Goal: Communication & Community: Share content

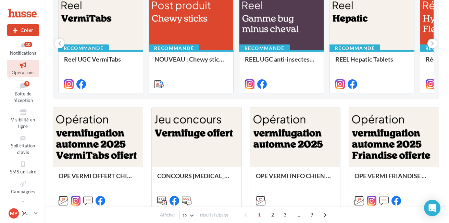
scroll to position [86, 0]
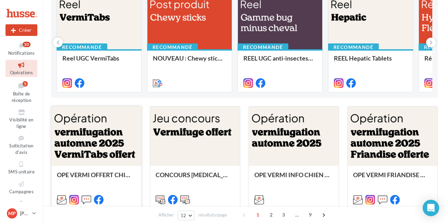
click at [76, 131] on div at bounding box center [96, 137] width 90 height 60
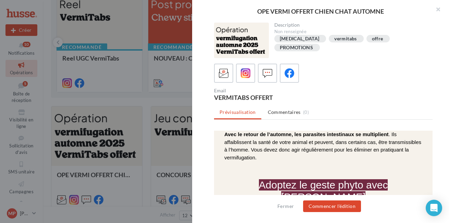
scroll to position [278, 0]
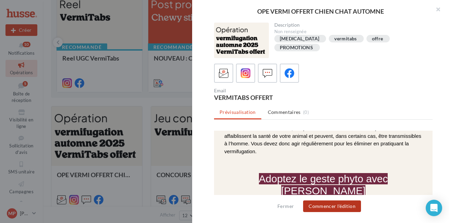
click at [314, 204] on button "Commencer l'édition" at bounding box center [332, 207] width 58 height 12
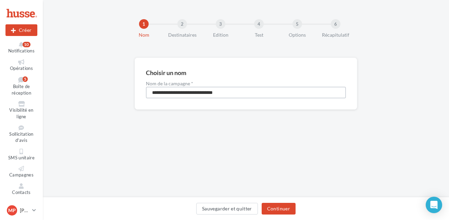
click at [215, 94] on input "**********" at bounding box center [246, 93] width 200 height 12
click at [275, 211] on button "Continuer" at bounding box center [279, 209] width 34 height 12
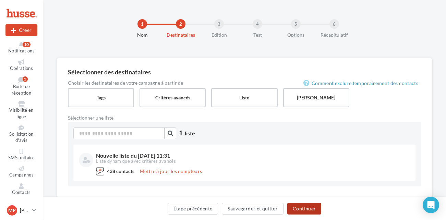
click at [306, 206] on button "Continuer" at bounding box center [304, 209] width 34 height 12
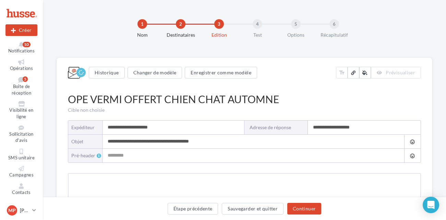
type input "**********"
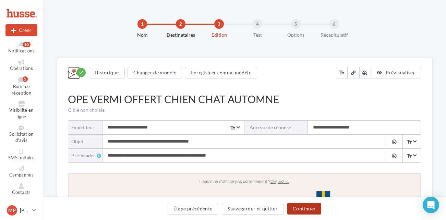
click at [305, 206] on button "Continuer" at bounding box center [304, 209] width 34 height 12
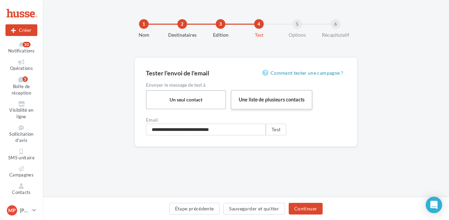
click at [263, 100] on label "Une liste de plusieurs contacts" at bounding box center [272, 100] width 82 height 20
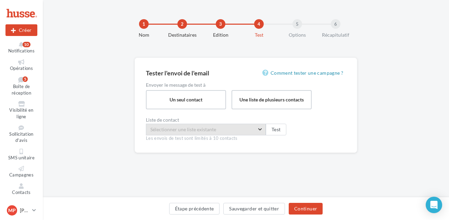
click at [261, 130] on span "Sélectionner une liste existante" at bounding box center [206, 130] width 120 height 12
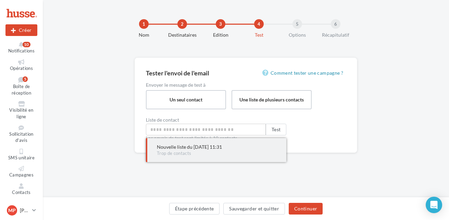
click at [222, 151] on div "Trop de contacts" at bounding box center [216, 153] width 119 height 6
click at [168, 142] on span "Nouvelle liste du 06/12/2024 11:31 Trop de contacts" at bounding box center [216, 150] width 141 height 24
click at [192, 129] on input "Sélectionner une liste existante" at bounding box center [206, 130] width 120 height 12
click at [183, 157] on span "Nouvelle liste du 06/12/2024 11:31 Trop de contacts" at bounding box center [216, 150] width 141 height 24
click at [238, 132] on input "Sélectionner une liste existante" at bounding box center [206, 130] width 120 height 12
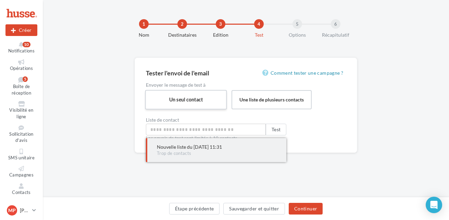
click at [206, 93] on label "Un seul contact" at bounding box center [186, 100] width 82 height 20
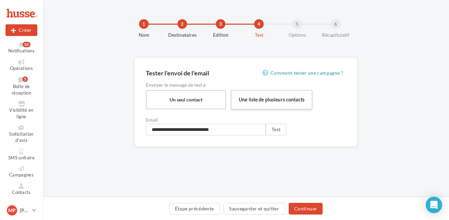
click at [265, 97] on label "Une liste de plusieurs contacts" at bounding box center [272, 100] width 82 height 20
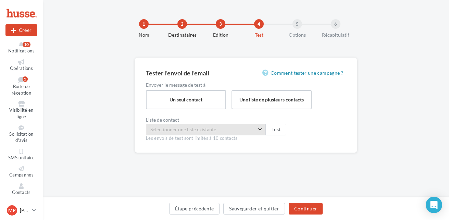
click at [229, 134] on span "Sélectionner une liste existante" at bounding box center [206, 130] width 120 height 12
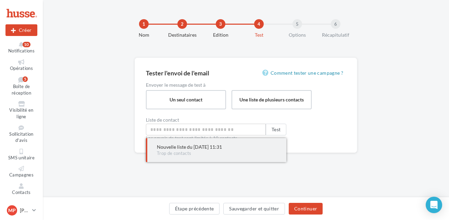
click at [226, 149] on div "Nouvelle liste du 06/12/2024 11:31" at bounding box center [216, 147] width 119 height 7
drag, startPoint x: 226, startPoint y: 149, endPoint x: 312, endPoint y: 142, distance: 86.7
click at [312, 142] on div "Tester l'envoi de l'email Comment tester une campagne ? Envoyer le message de t…" at bounding box center [246, 105] width 223 height 95
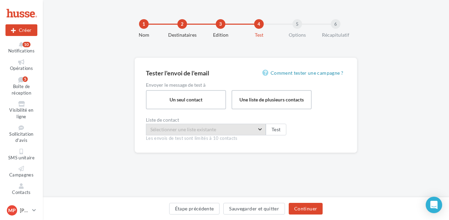
click at [232, 131] on span "Sélectionner une liste existante" at bounding box center [206, 130] width 120 height 12
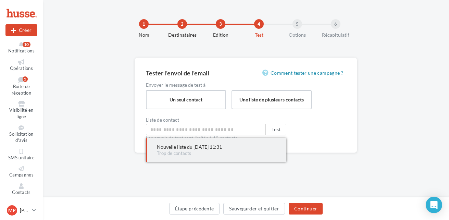
click at [183, 155] on span "Trop de contacts" at bounding box center [174, 152] width 34 height 5
click at [207, 127] on input "Sélectionner une liste existante" at bounding box center [206, 130] width 120 height 12
click at [206, 129] on input "Sélectionner une liste existante" at bounding box center [206, 130] width 120 height 12
click at [199, 102] on label "Un seul contact" at bounding box center [186, 100] width 82 height 20
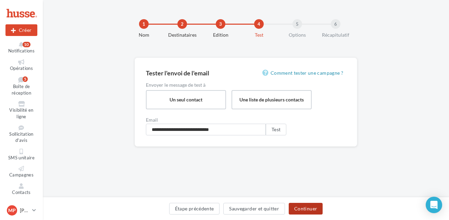
click at [308, 209] on button "Continuer" at bounding box center [306, 209] width 34 height 12
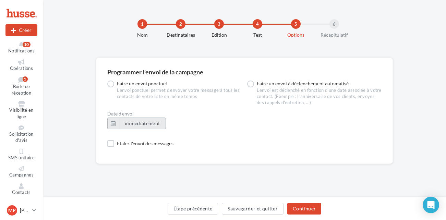
click at [146, 125] on span "immédiatement" at bounding box center [142, 123] width 35 height 6
click at [234, 115] on div "Date d'envoi" at bounding box center [244, 113] width 274 height 5
click at [300, 208] on button "Continuer" at bounding box center [304, 209] width 34 height 12
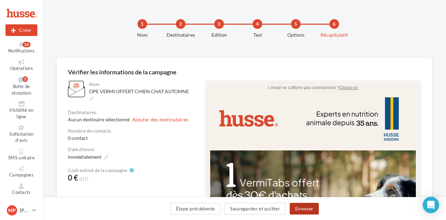
click at [303, 209] on button "Envoyer" at bounding box center [304, 209] width 29 height 12
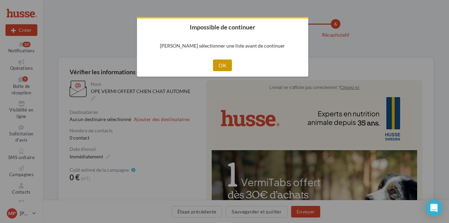
click at [218, 66] on button "OK" at bounding box center [222, 66] width 19 height 12
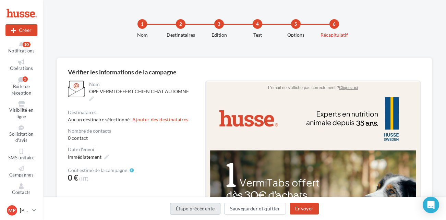
click at [195, 211] on button "Étape précédente" at bounding box center [195, 209] width 51 height 12
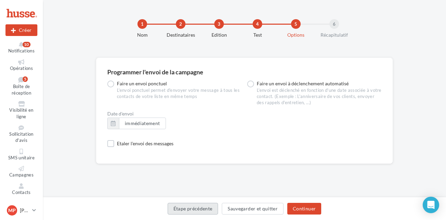
click at [196, 208] on button "Étape précédente" at bounding box center [193, 209] width 51 height 12
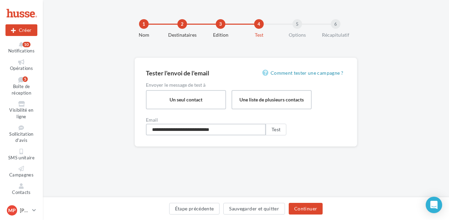
click at [255, 128] on input "**********" at bounding box center [206, 130] width 120 height 12
click at [273, 102] on label "Une liste de plusieurs contacts" at bounding box center [272, 100] width 82 height 20
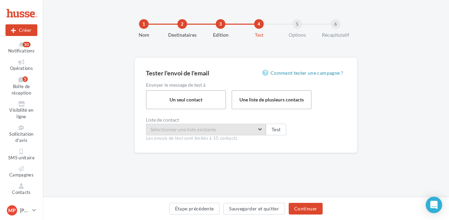
click at [260, 129] on span "Sélectionner une liste existante" at bounding box center [206, 130] width 120 height 12
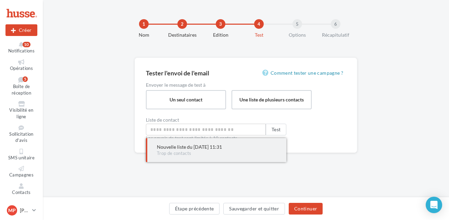
click at [343, 126] on form "Liste de contact Sélectionner une liste existante Nouvelle liste du 06/12/2024 …" at bounding box center [246, 130] width 200 height 24
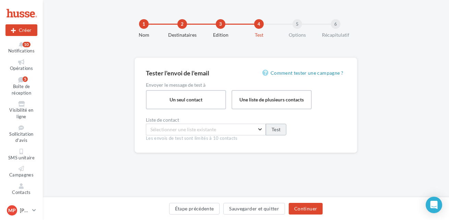
click at [284, 129] on button "Test" at bounding box center [276, 130] width 21 height 12
click at [209, 101] on label "Un seul contact" at bounding box center [186, 100] width 82 height 20
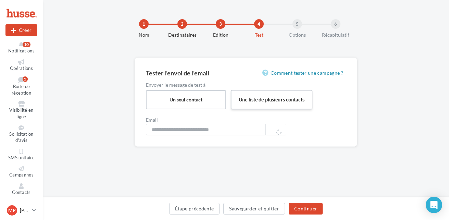
click at [268, 100] on label "Une liste de plusieurs contacts" at bounding box center [272, 100] width 82 height 20
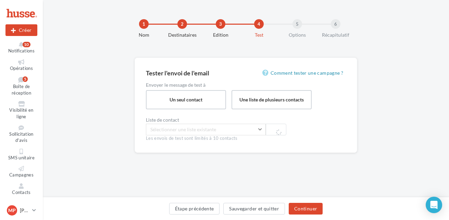
click at [260, 131] on span "Sélectionner une liste existante" at bounding box center [206, 130] width 120 height 12
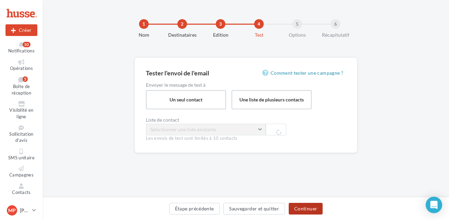
click at [302, 210] on button "Continuer" at bounding box center [306, 209] width 34 height 12
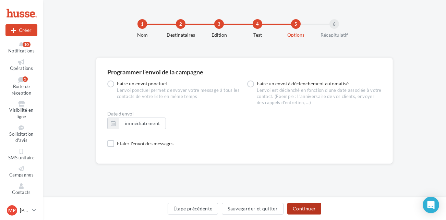
click at [302, 207] on button "Continuer" at bounding box center [304, 209] width 34 height 12
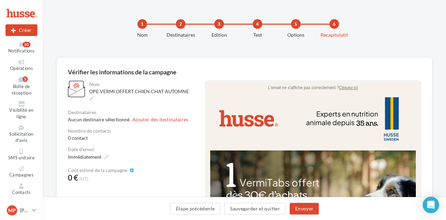
click at [155, 117] on button "Ajouter des destinataires" at bounding box center [160, 119] width 56 height 5
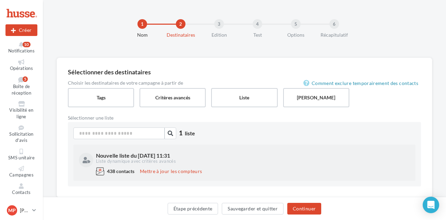
click at [119, 170] on span "438 contacts" at bounding box center [120, 171] width 27 height 6
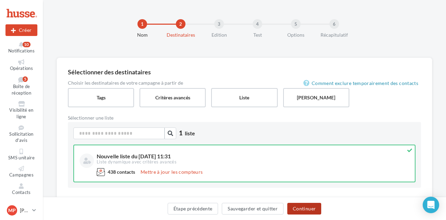
click at [300, 206] on button "Continuer" at bounding box center [304, 209] width 34 height 12
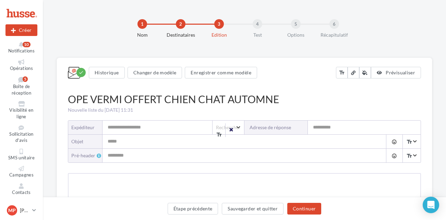
type input "**********"
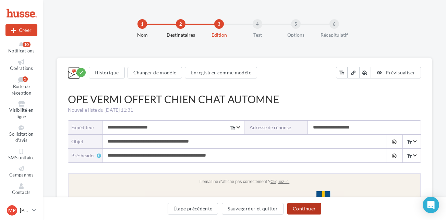
click at [306, 209] on button "Continuer" at bounding box center [304, 209] width 34 height 12
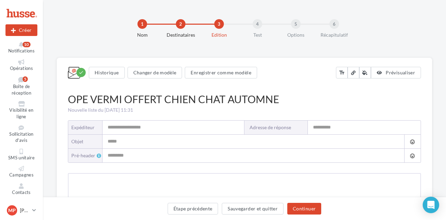
type input "**********"
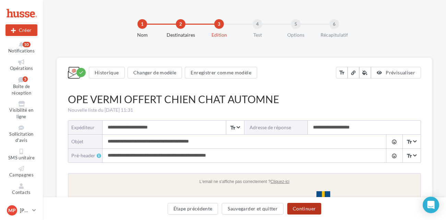
click at [306, 209] on button "Continuer" at bounding box center [304, 209] width 34 height 12
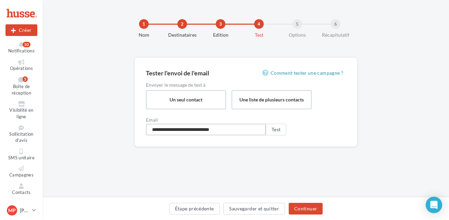
click at [254, 133] on input "**********" at bounding box center [206, 130] width 120 height 12
click at [257, 104] on label "Une liste de plusieurs contacts" at bounding box center [272, 100] width 82 height 20
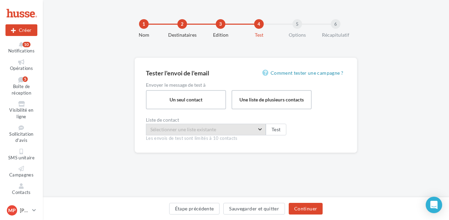
click at [258, 130] on span "Sélectionner une liste existante" at bounding box center [206, 130] width 120 height 12
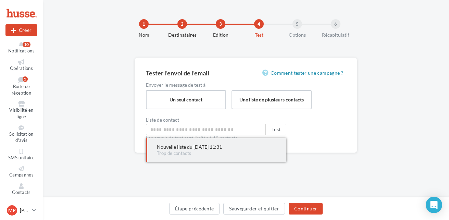
click at [213, 149] on div "Nouvelle liste du 06/12/2024 11:31" at bounding box center [216, 147] width 119 height 7
click at [285, 133] on button "Test" at bounding box center [276, 130] width 21 height 12
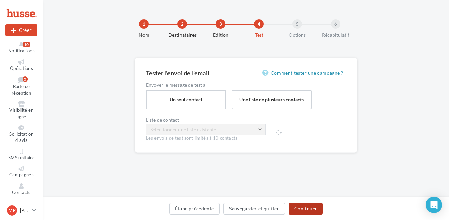
click at [310, 208] on button "Continuer" at bounding box center [306, 209] width 34 height 12
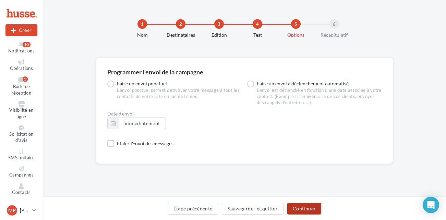
click at [300, 205] on button "Continuer" at bounding box center [304, 209] width 34 height 12
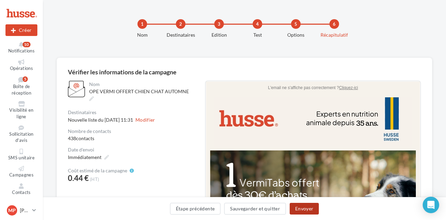
click at [303, 207] on button "Envoyer" at bounding box center [304, 209] width 29 height 12
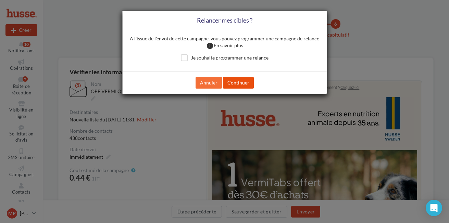
click at [240, 83] on button "Continuer" at bounding box center [238, 83] width 31 height 12
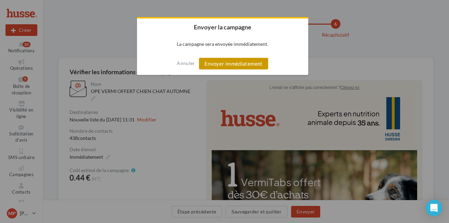
click at [224, 65] on button "Envoyer immédiatement" at bounding box center [233, 64] width 69 height 12
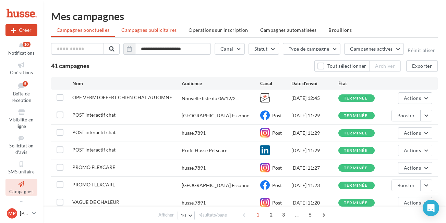
click at [144, 32] on span "Campagnes publicitaires" at bounding box center [148, 30] width 55 height 6
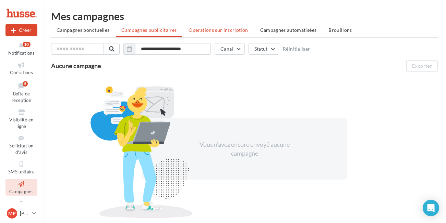
click at [202, 28] on span "Operations sur inscription" at bounding box center [218, 30] width 59 height 6
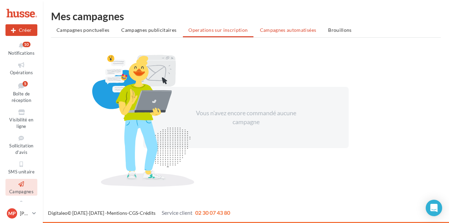
click at [286, 28] on span "Campagnes automatisées" at bounding box center [288, 30] width 57 height 6
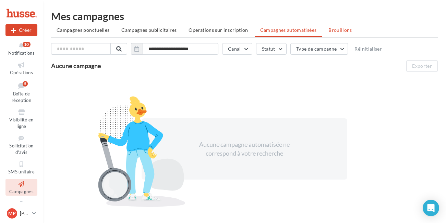
click at [339, 29] on span "Brouillons" at bounding box center [340, 30] width 24 height 6
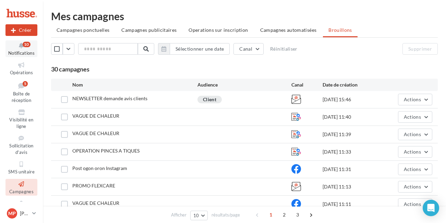
click at [17, 48] on icon at bounding box center [22, 46] width 28 height 8
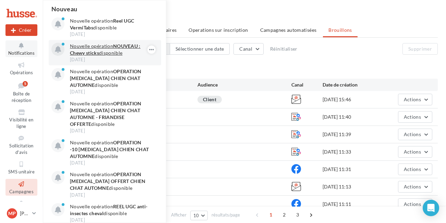
click at [94, 51] on strong "NOUVEAU : Chewy sticks" at bounding box center [105, 49] width 71 height 13
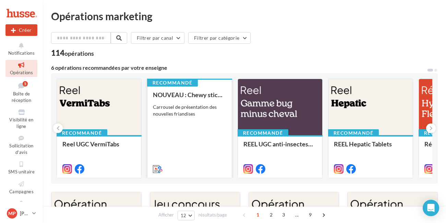
click at [201, 108] on div "Carrousel de présentation des nouvelles friandises" at bounding box center [189, 111] width 73 height 14
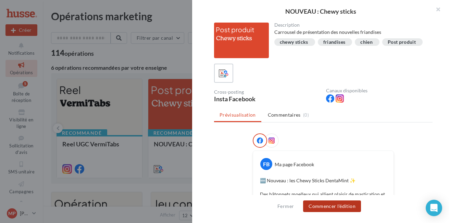
click at [334, 208] on button "Commencer l'édition" at bounding box center [332, 207] width 58 height 12
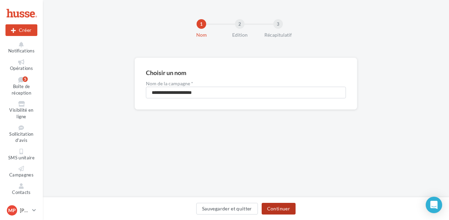
click at [280, 207] on button "Continuer" at bounding box center [279, 209] width 34 height 12
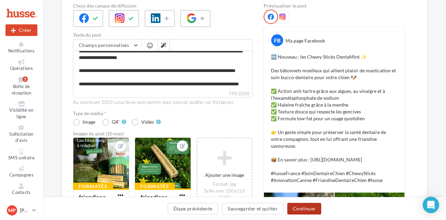
scroll to position [92, 0]
click at [295, 210] on button "Continuer" at bounding box center [304, 209] width 34 height 12
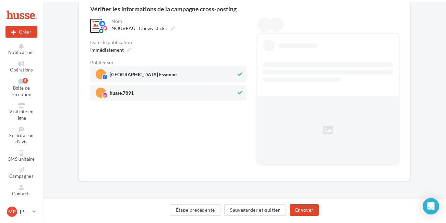
scroll to position [0, 0]
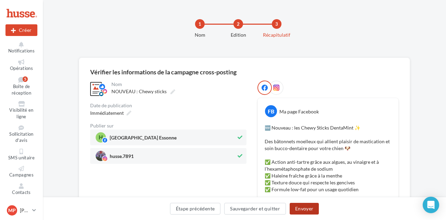
click at [297, 210] on button "Envoyer" at bounding box center [304, 209] width 29 height 12
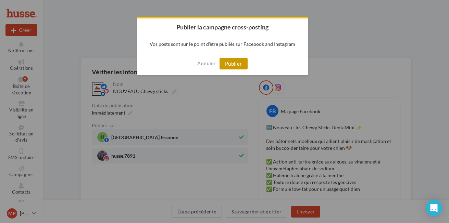
click at [231, 62] on button "Publier" at bounding box center [234, 64] width 28 height 12
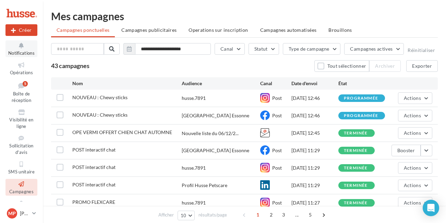
click at [17, 51] on span "Notifications" at bounding box center [21, 52] width 26 height 5
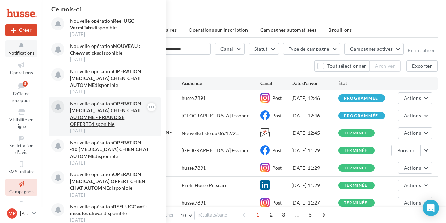
click at [101, 118] on strong "OPERATION VERMIFUGE CHIEN CHAT AUTOMNE - FRIANDISE OFFERTE" at bounding box center [106, 114] width 72 height 26
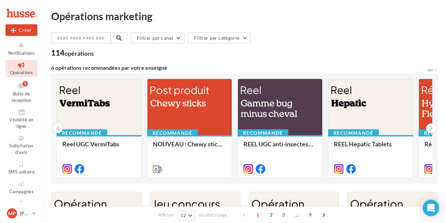
click at [434, 69] on div at bounding box center [432, 69] width 11 height 7
click at [435, 69] on span at bounding box center [435, 70] width 3 height 3
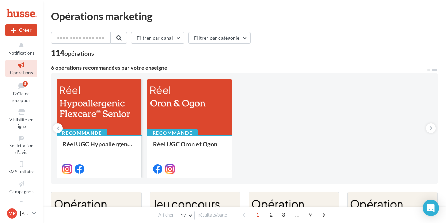
click at [110, 119] on div at bounding box center [99, 107] width 84 height 57
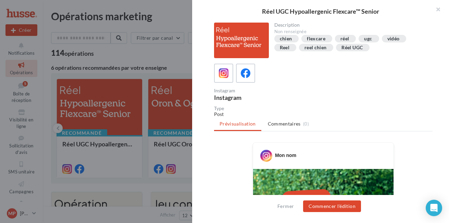
drag, startPoint x: 449, startPoint y: 45, endPoint x: 449, endPoint y: 59, distance: 13.4
click at [449, 59] on div "Description Non renseignée chien flexcare réel ugc vidéo Reel reel chien Réel U…" at bounding box center [323, 112] width 263 height 179
click at [304, 158] on div "Mon nom" at bounding box center [323, 153] width 137 height 17
click at [332, 204] on button "Commencer l'édition" at bounding box center [332, 207] width 58 height 12
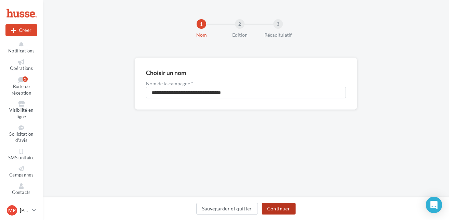
click at [275, 206] on button "Continuer" at bounding box center [279, 209] width 34 height 12
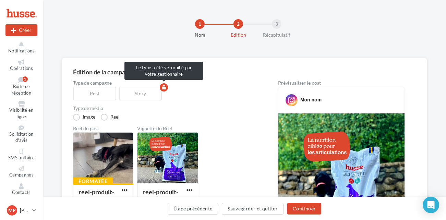
click at [133, 98] on div "Story" at bounding box center [142, 94] width 46 height 14
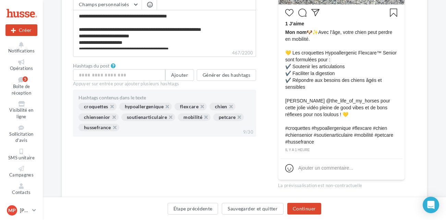
scroll to position [238, 0]
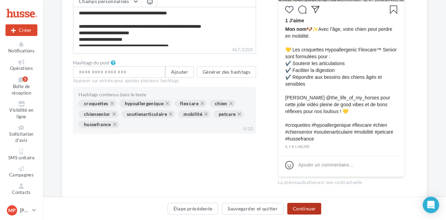
click at [300, 210] on button "Continuer" at bounding box center [304, 209] width 34 height 12
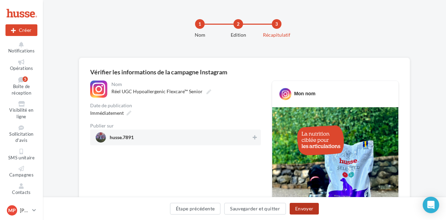
click at [304, 205] on button "Envoyer" at bounding box center [304, 209] width 29 height 12
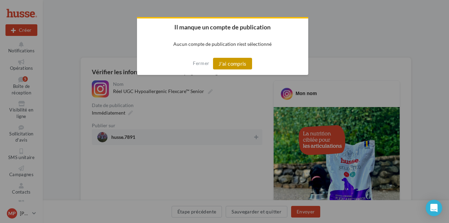
click at [235, 64] on button "J'ai compris" at bounding box center [232, 64] width 39 height 12
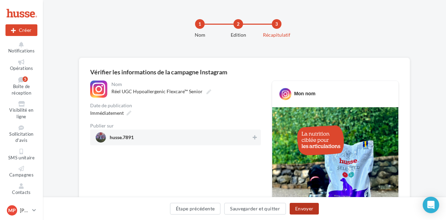
click at [296, 208] on button "Envoyer" at bounding box center [304, 209] width 29 height 12
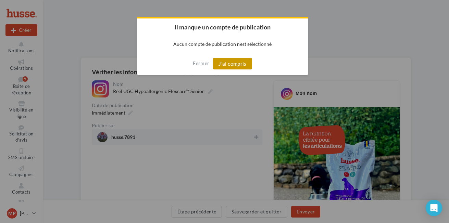
click at [220, 65] on button "J'ai compris" at bounding box center [232, 64] width 39 height 12
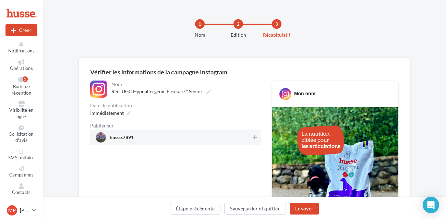
click at [113, 136] on span "husse.7891" at bounding box center [122, 139] width 24 height 8
click at [235, 144] on div "husse.7891" at bounding box center [175, 138] width 171 height 16
click at [301, 206] on button "Envoyer" at bounding box center [304, 209] width 29 height 12
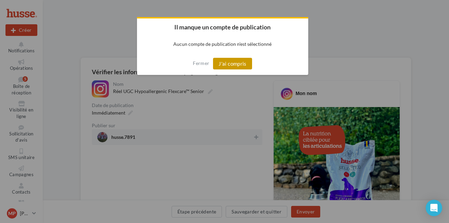
click at [222, 66] on button "J'ai compris" at bounding box center [232, 64] width 39 height 12
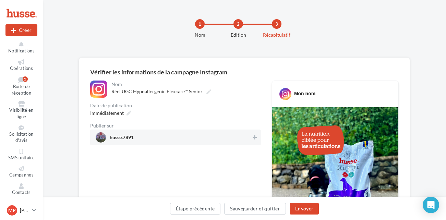
click at [149, 97] on div "**********" at bounding box center [185, 89] width 151 height 17
click at [149, 92] on span "Réel UGC Hypoallergenic Flexcare™ Senior" at bounding box center [156, 91] width 91 height 6
click at [149, 92] on input "**********" at bounding box center [141, 93] width 60 height 12
click at [126, 117] on div "Immédiatement" at bounding box center [109, 113] width 45 height 10
click at [196, 113] on div "Immédiatement" at bounding box center [175, 113] width 171 height 10
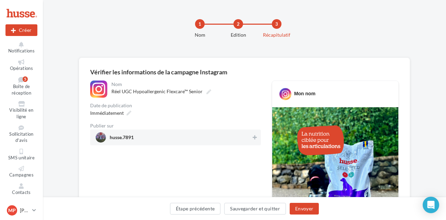
click at [96, 135] on div at bounding box center [101, 137] width 10 height 10
click at [99, 137] on div at bounding box center [101, 137] width 10 height 10
click at [299, 208] on button "Envoyer" at bounding box center [304, 209] width 29 height 12
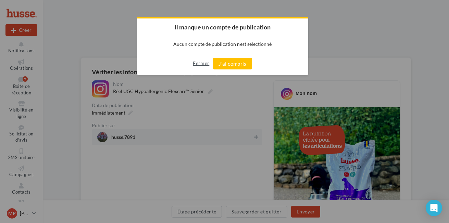
click at [196, 62] on button "Fermer" at bounding box center [201, 63] width 16 height 11
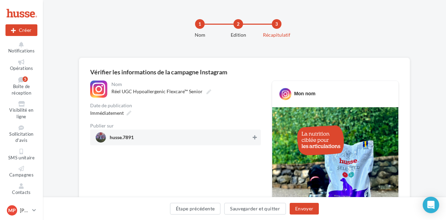
click at [253, 137] on icon at bounding box center [255, 137] width 4 height 5
click at [306, 208] on button "Envoyer" at bounding box center [304, 209] width 29 height 12
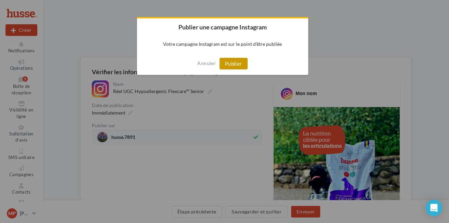
click at [232, 66] on button "Publier" at bounding box center [234, 64] width 28 height 12
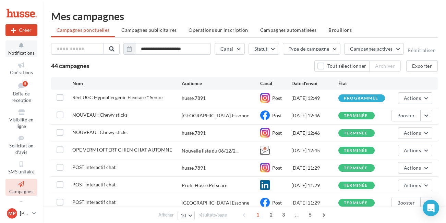
click at [20, 47] on icon at bounding box center [22, 46] width 28 height 8
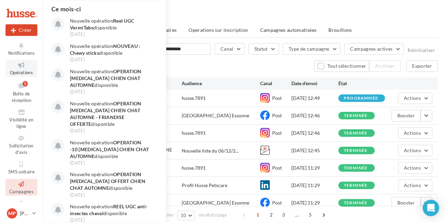
click at [19, 67] on icon at bounding box center [22, 65] width 28 height 8
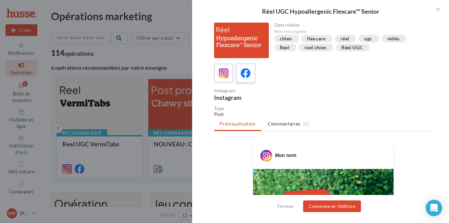
click at [250, 75] on icon at bounding box center [246, 74] width 10 height 10
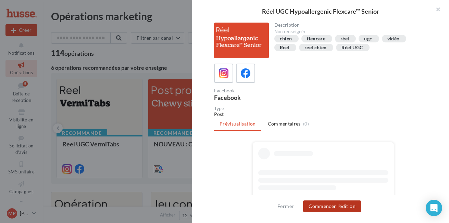
click at [329, 205] on button "Commencer l'édition" at bounding box center [332, 207] width 58 height 12
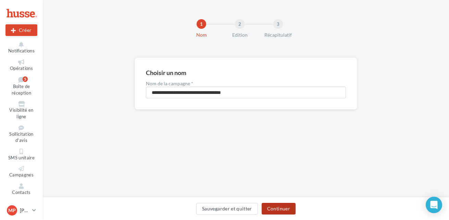
click at [278, 209] on button "Continuer" at bounding box center [279, 209] width 34 height 12
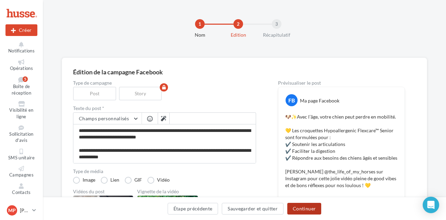
scroll to position [46, 0]
click at [300, 209] on button "Continuer" at bounding box center [304, 209] width 34 height 12
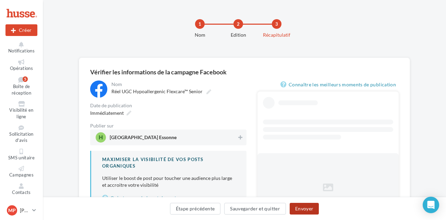
click at [300, 209] on button "Envoyer" at bounding box center [304, 209] width 29 height 12
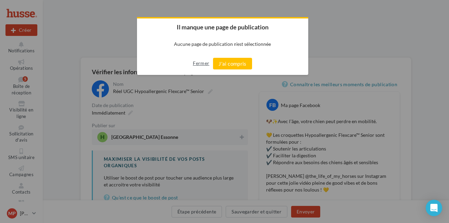
click at [201, 65] on button "Fermer" at bounding box center [201, 63] width 16 height 11
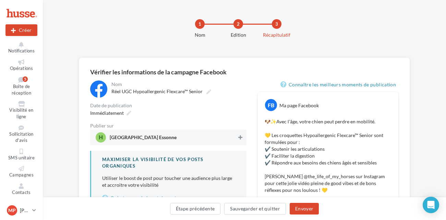
click at [239, 139] on icon at bounding box center [240, 137] width 4 height 5
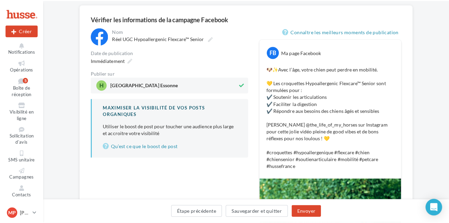
scroll to position [56, 0]
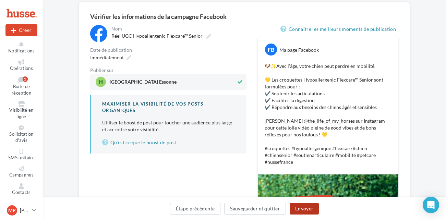
click at [306, 212] on button "Envoyer" at bounding box center [304, 209] width 29 height 12
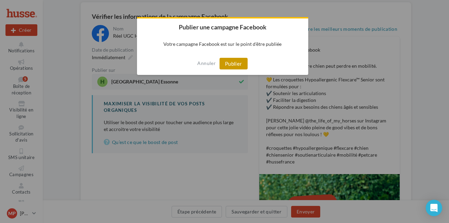
click at [229, 65] on button "Publier" at bounding box center [234, 64] width 28 height 12
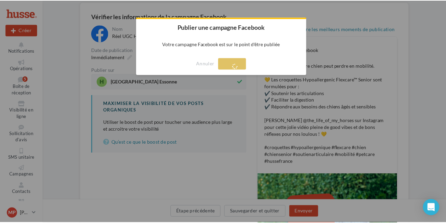
scroll to position [11, 0]
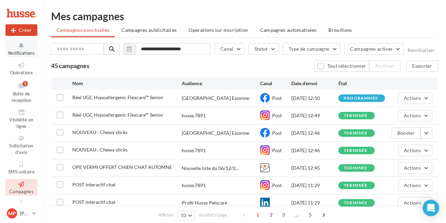
click at [23, 48] on icon at bounding box center [22, 46] width 28 height 8
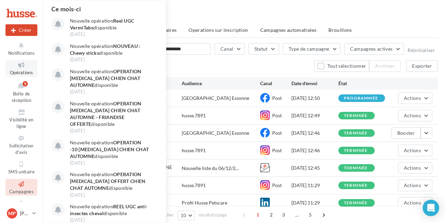
click at [17, 72] on span "Opérations" at bounding box center [21, 72] width 23 height 5
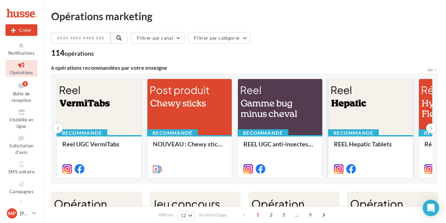
click at [363, 109] on div at bounding box center [370, 107] width 84 height 57
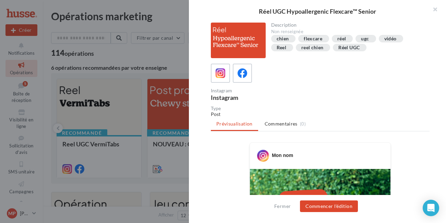
click at [173, 12] on div at bounding box center [223, 111] width 446 height 223
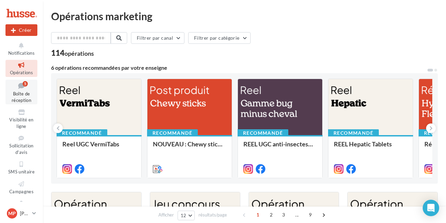
click at [21, 93] on span "Boîte de réception" at bounding box center [22, 97] width 20 height 12
click at [21, 85] on icon at bounding box center [22, 85] width 28 height 9
click at [21, 46] on icon at bounding box center [22, 46] width 28 height 8
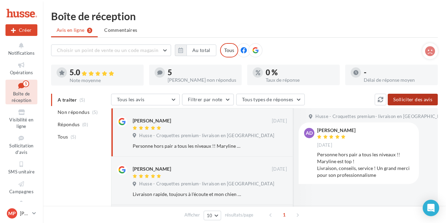
click at [410, 98] on button "Solliciter des avis" at bounding box center [413, 100] width 50 height 12
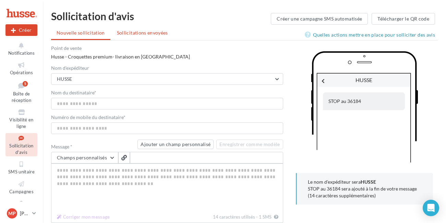
click at [130, 33] on span "Sollicitations envoyées" at bounding box center [142, 33] width 51 height 6
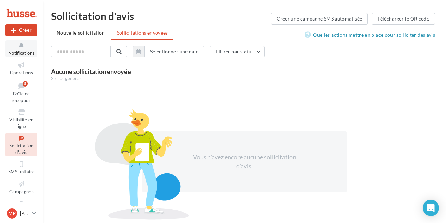
click at [20, 51] on span "Notifications" at bounding box center [21, 52] width 26 height 5
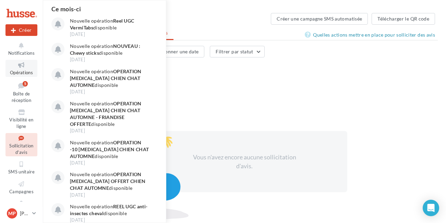
click at [22, 70] on link "Opérations" at bounding box center [21, 68] width 32 height 17
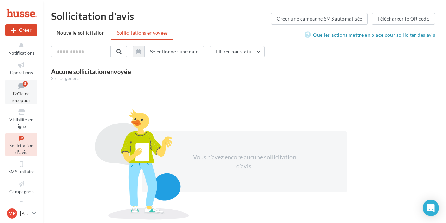
click at [26, 93] on span "Boîte de réception" at bounding box center [22, 97] width 20 height 12
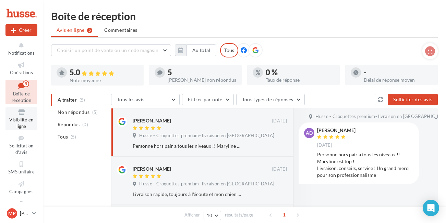
click at [20, 121] on span "Visibilité en ligne" at bounding box center [21, 123] width 24 height 12
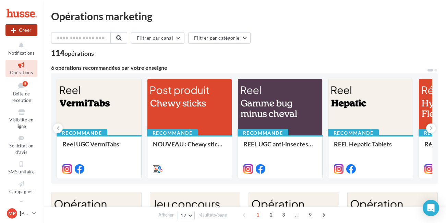
click at [9, 28] on button "Créer" at bounding box center [21, 30] width 32 height 12
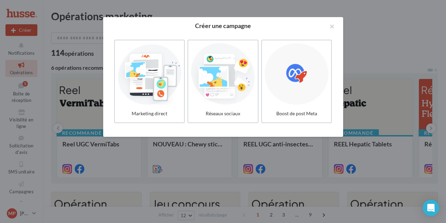
click at [390, 38] on div at bounding box center [223, 111] width 446 height 223
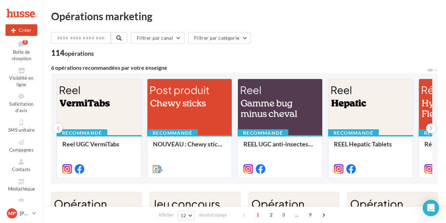
scroll to position [62, 0]
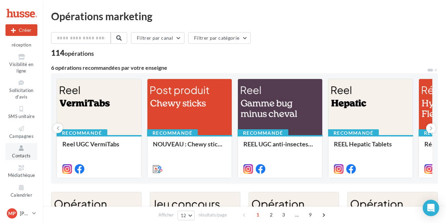
click at [20, 156] on span "Contacts" at bounding box center [21, 155] width 19 height 5
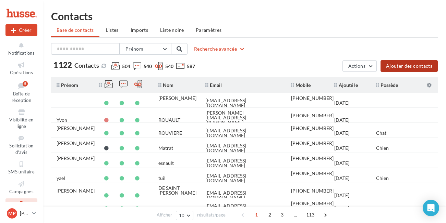
click at [406, 64] on button "Ajouter des contacts" at bounding box center [408, 66] width 57 height 12
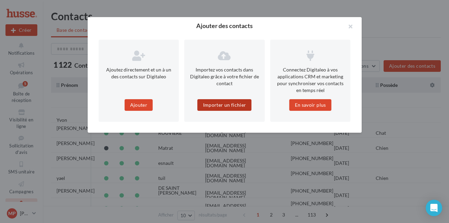
click at [227, 104] on button "Importer un fichier" at bounding box center [225, 105] width 54 height 12
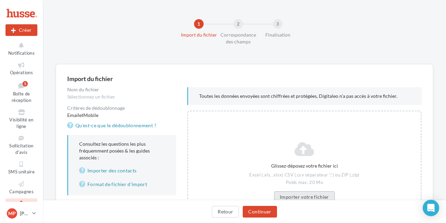
click at [303, 199] on button "Importer votre fichier" at bounding box center [304, 198] width 61 height 12
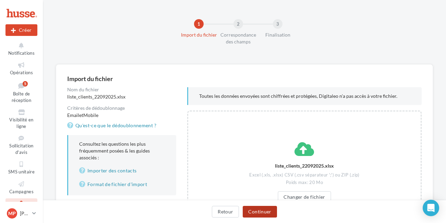
click at [254, 214] on button "Continuer" at bounding box center [260, 212] width 34 height 12
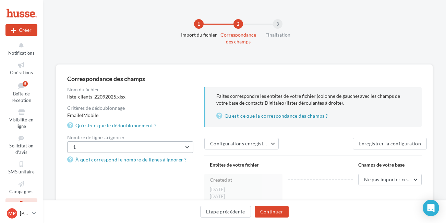
click at [188, 148] on button "1" at bounding box center [130, 148] width 126 height 12
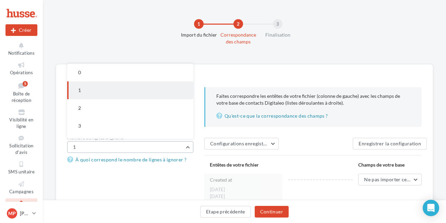
click at [188, 148] on button "1" at bounding box center [130, 148] width 126 height 12
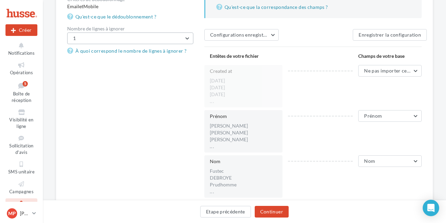
scroll to position [122, 0]
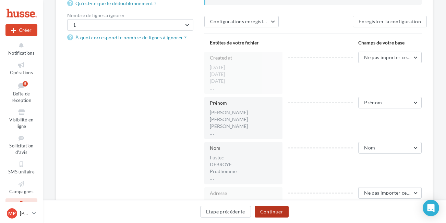
click at [270, 211] on button "Continuer" at bounding box center [272, 212] width 34 height 12
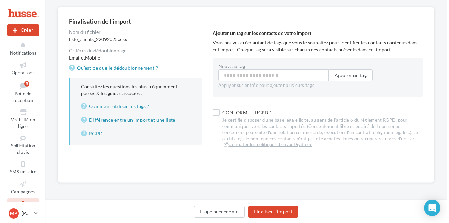
scroll to position [58, 0]
click at [214, 112] on label at bounding box center [214, 112] width 7 height 7
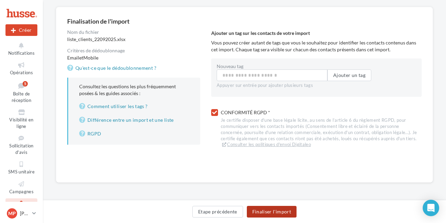
click at [279, 211] on button "Finaliser l'import" at bounding box center [272, 212] width 50 height 12
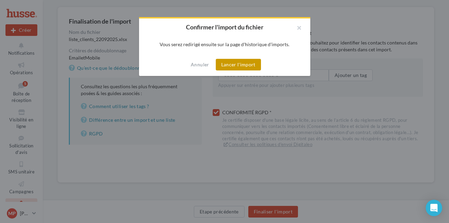
click at [244, 65] on button "Lancer l'import" at bounding box center [238, 65] width 45 height 12
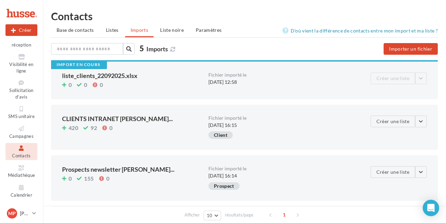
scroll to position [62, 0]
click at [23, 158] on span "Contacts" at bounding box center [21, 155] width 19 height 5
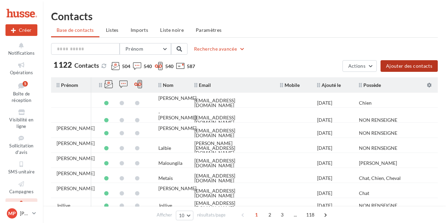
click at [406, 65] on button "Ajouter des contacts" at bounding box center [408, 66] width 57 height 12
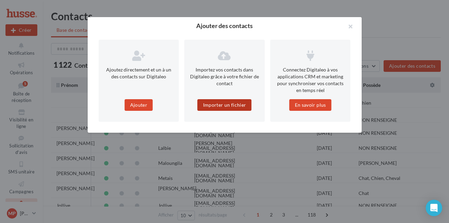
click at [209, 103] on button "Importer un fichier" at bounding box center [225, 105] width 54 height 12
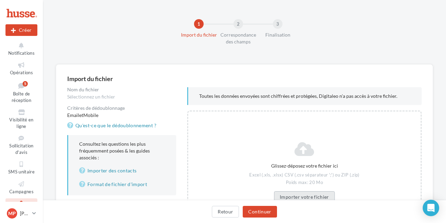
click at [294, 196] on button "Importer votre fichier" at bounding box center [304, 198] width 61 height 12
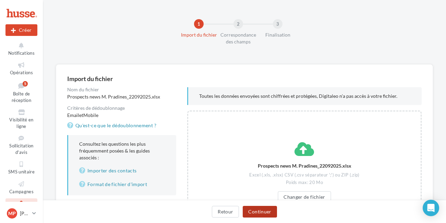
click at [257, 209] on button "Continuer" at bounding box center [260, 212] width 34 height 12
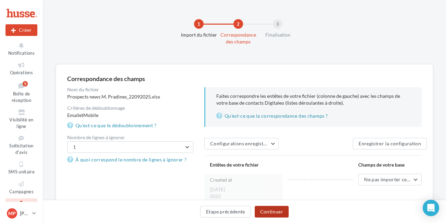
click at [269, 210] on button "Continuer" at bounding box center [272, 212] width 34 height 12
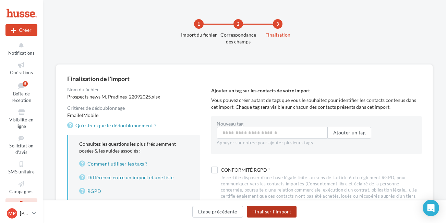
click at [269, 210] on button "Finaliser l'import" at bounding box center [272, 212] width 50 height 12
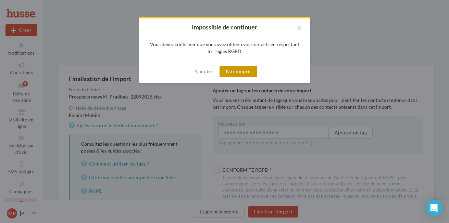
click at [240, 68] on button "J'ai compris" at bounding box center [239, 72] width 38 height 12
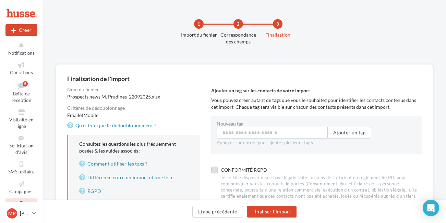
click at [216, 170] on label at bounding box center [214, 170] width 7 height 7
click at [277, 213] on button "Finaliser l'import" at bounding box center [272, 212] width 50 height 12
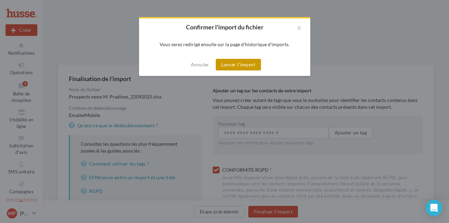
click at [228, 63] on button "Lancer l'import" at bounding box center [238, 65] width 45 height 12
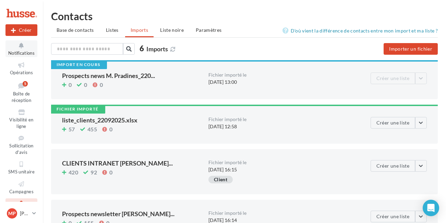
click at [23, 47] on icon at bounding box center [22, 46] width 28 height 8
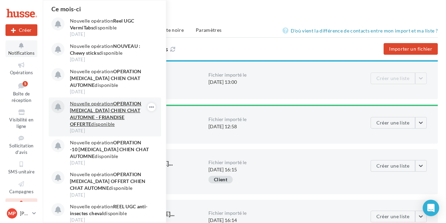
click at [95, 116] on strong "OPERATION [MEDICAL_DATA] CHIEN CHAT AUTOMNE - FRIANDISE OFFERTE" at bounding box center [106, 114] width 72 height 26
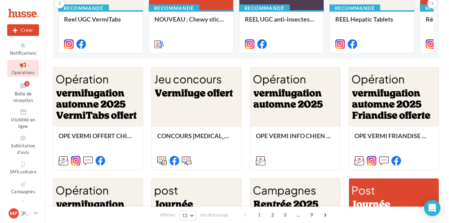
scroll to position [139, 0]
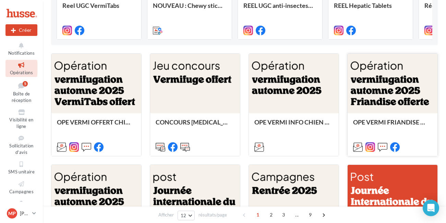
click at [384, 95] on div at bounding box center [393, 84] width 90 height 60
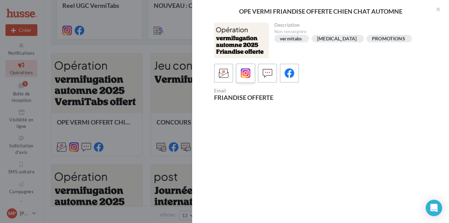
click at [242, 80] on label at bounding box center [246, 73] width 20 height 20
click at [259, 81] on label at bounding box center [268, 73] width 20 height 20
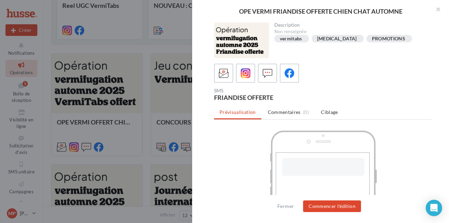
click at [286, 80] on label at bounding box center [289, 73] width 19 height 19
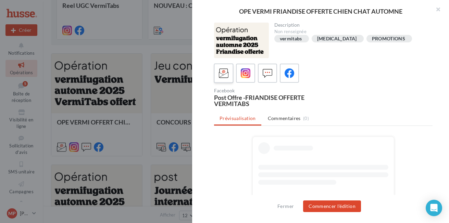
click at [222, 73] on icon at bounding box center [224, 74] width 10 height 10
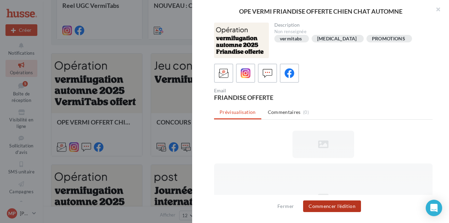
click at [343, 209] on button "Commencer l'édition" at bounding box center [332, 207] width 58 height 12
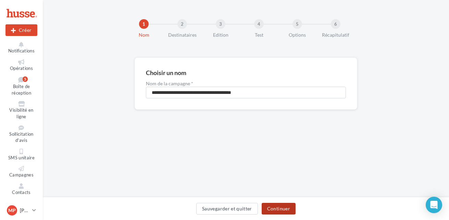
click at [281, 206] on button "Continuer" at bounding box center [279, 209] width 34 height 12
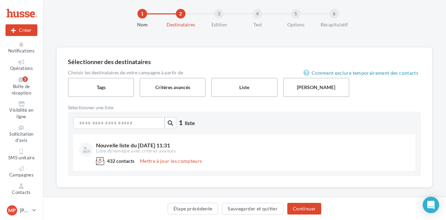
scroll to position [18, 0]
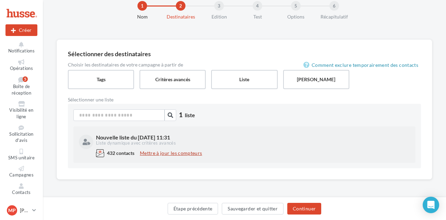
click at [162, 156] on button "Mettre à jour les compteurs" at bounding box center [171, 153] width 68 height 8
click at [152, 123] on div at bounding box center [124, 117] width 103 height 17
click at [152, 113] on input at bounding box center [118, 115] width 91 height 12
click at [169, 115] on icon "button" at bounding box center [170, 114] width 5 height 5
click at [301, 205] on button "Continuer" at bounding box center [304, 209] width 34 height 12
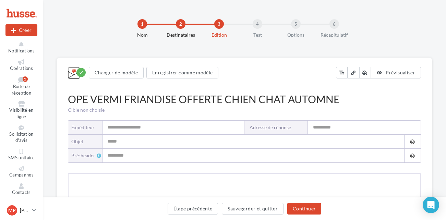
type input "**********"
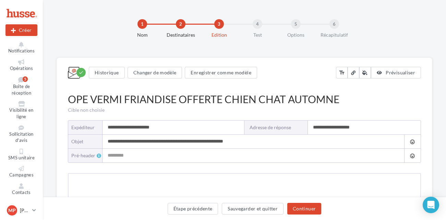
type input "**********"
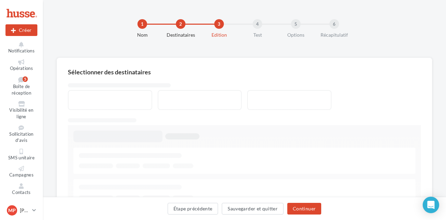
scroll to position [18, 0]
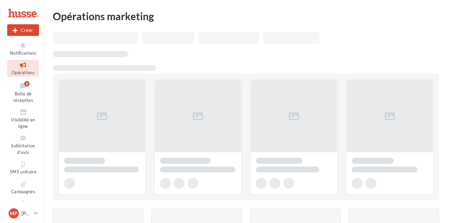
scroll to position [139, 0]
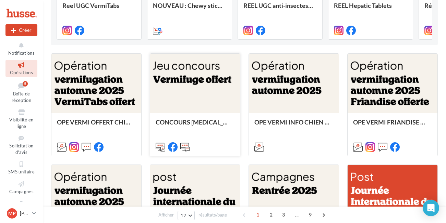
click at [189, 106] on div at bounding box center [195, 84] width 90 height 60
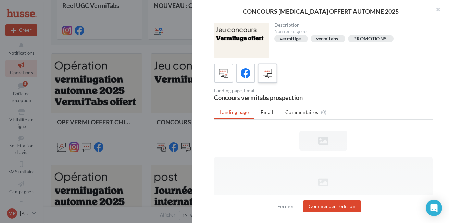
click at [262, 73] on div at bounding box center [268, 73] width 13 height 13
click at [248, 72] on icon at bounding box center [246, 74] width 10 height 10
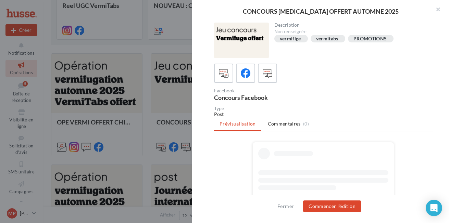
drag, startPoint x: 449, startPoint y: 99, endPoint x: 447, endPoint y: 120, distance: 21.0
click at [446, 120] on div "Description Non renseignée vermifige vermitabs PROMOTIONS Facebook Concours Fac…" at bounding box center [323, 112] width 263 height 179
click at [323, 204] on button "Commencer l'édition" at bounding box center [332, 207] width 58 height 12
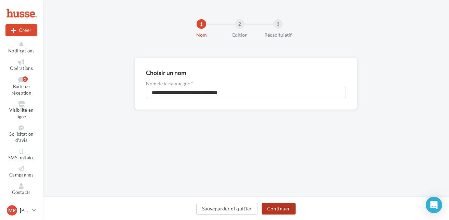
click at [278, 206] on button "Continuer" at bounding box center [279, 209] width 34 height 12
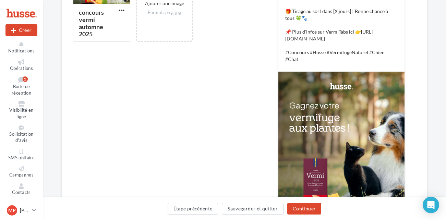
scroll to position [318, 0]
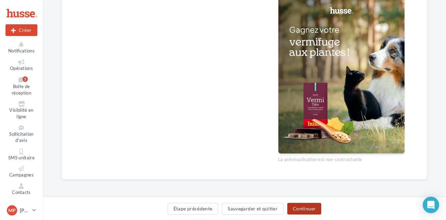
click at [305, 208] on button "Continuer" at bounding box center [304, 209] width 34 height 12
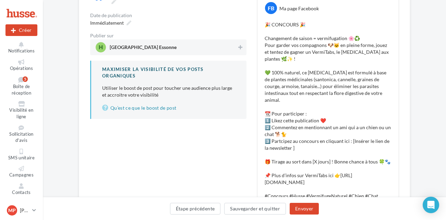
scroll to position [94, 0]
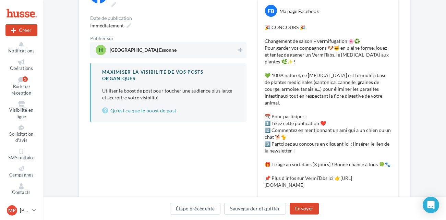
click at [361, 138] on p "🎉 CONCOURS 🎉 Changement de saison = vermifugation 🌸♻️ Pour garder vos compagnon…" at bounding box center [328, 113] width 127 height 178
click at [297, 209] on button "Envoyer" at bounding box center [304, 209] width 29 height 12
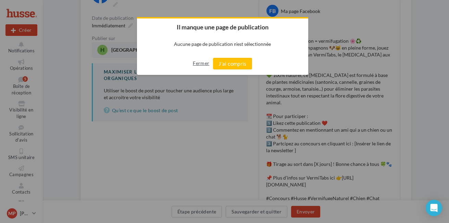
click at [200, 62] on button "Fermer" at bounding box center [201, 63] width 16 height 11
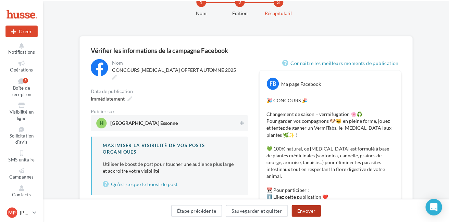
scroll to position [21, 0]
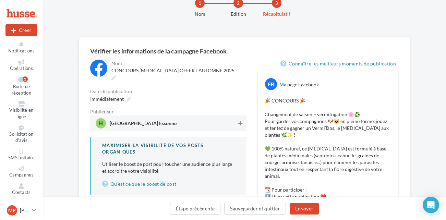
click at [240, 121] on icon at bounding box center [240, 123] width 4 height 5
click at [304, 207] on button "Envoyer" at bounding box center [304, 209] width 29 height 12
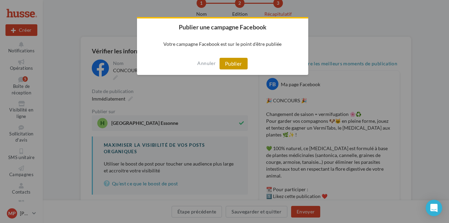
click at [236, 65] on button "Publier" at bounding box center [234, 64] width 28 height 12
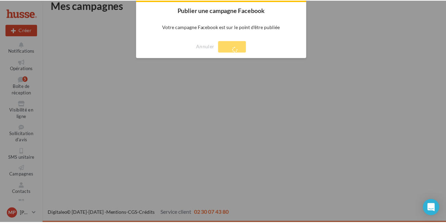
scroll to position [11, 0]
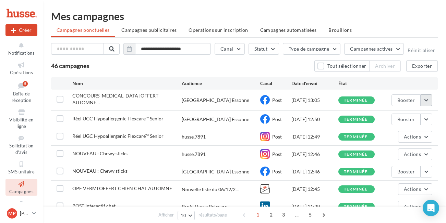
click at [427, 96] on button "button" at bounding box center [427, 101] width 12 height 12
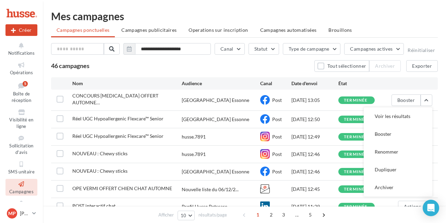
click at [166, 59] on div "**********" at bounding box center [244, 57] width 387 height 29
